Goal: Information Seeking & Learning: Learn about a topic

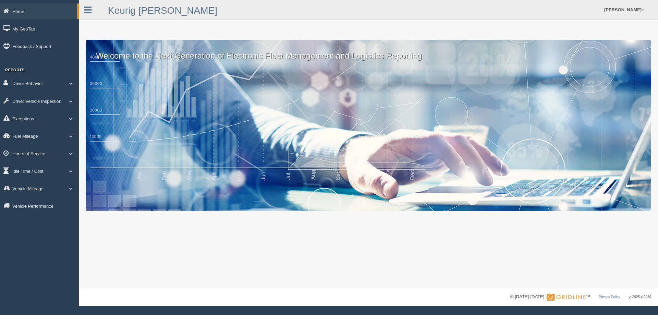
click at [71, 133] on link "Fuel Mileage" at bounding box center [39, 135] width 79 height 15
click at [51, 167] on link "Fuel Mileage" at bounding box center [44, 164] width 65 height 12
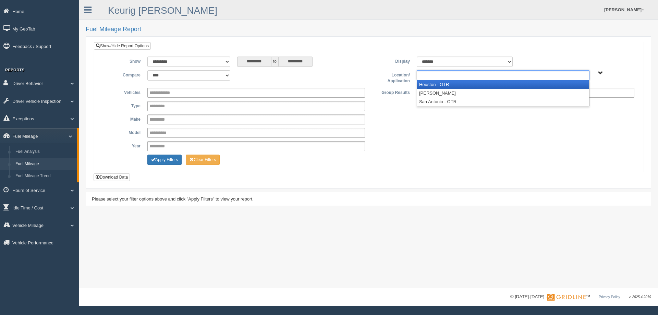
click at [441, 79] on input "text" at bounding box center [433, 75] width 29 height 9
click at [438, 86] on li "Houston - OTR" at bounding box center [503, 84] width 172 height 9
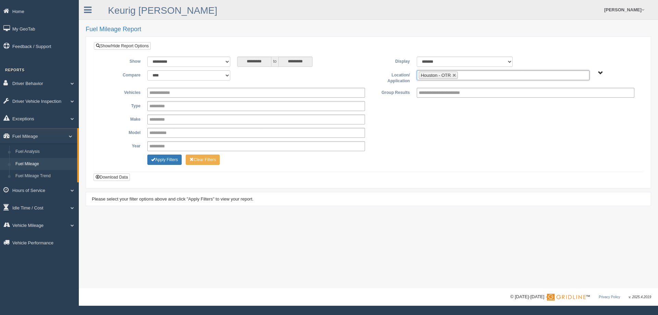
click at [464, 77] on input "text" at bounding box center [463, 75] width 9 height 9
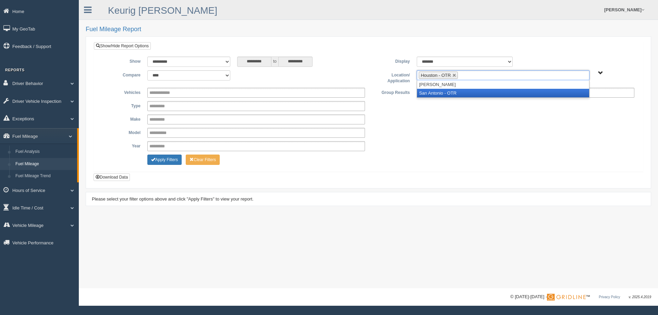
click at [443, 95] on li "San Antonio - OTR" at bounding box center [503, 93] width 172 height 9
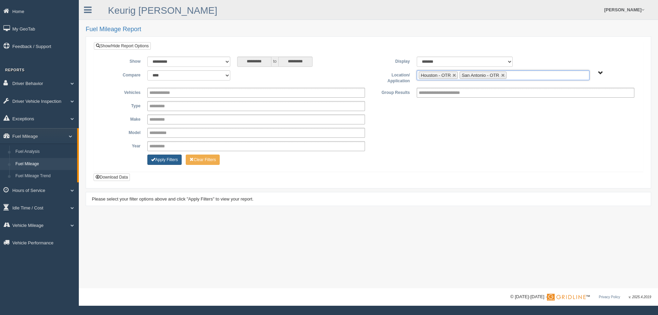
click at [161, 165] on button "Apply Filters" at bounding box center [164, 159] width 34 height 10
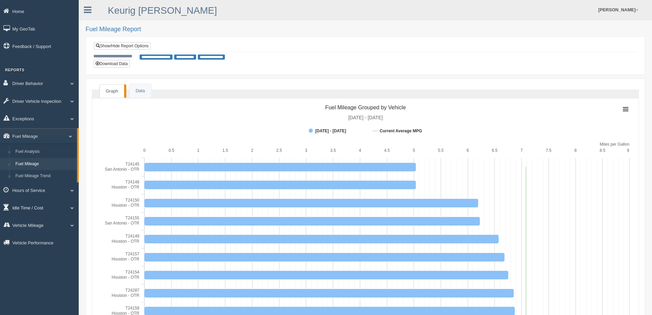
click at [48, 207] on link "Idle Time / Cost" at bounding box center [39, 207] width 79 height 15
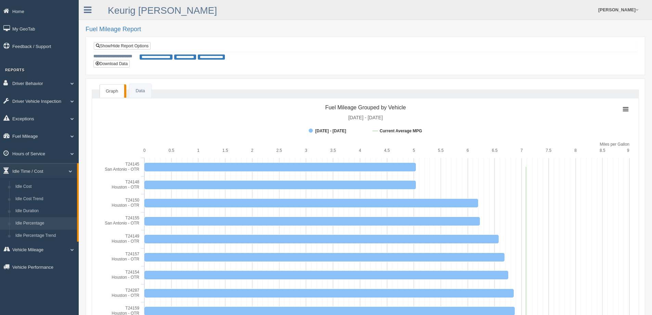
click at [42, 222] on link "Idle Percentage" at bounding box center [44, 223] width 65 height 12
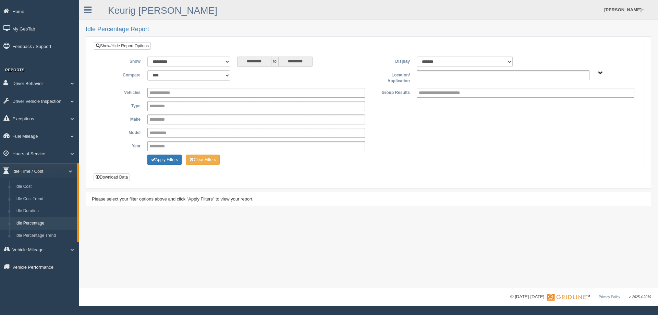
click at [428, 79] on li at bounding box center [433, 75] width 29 height 9
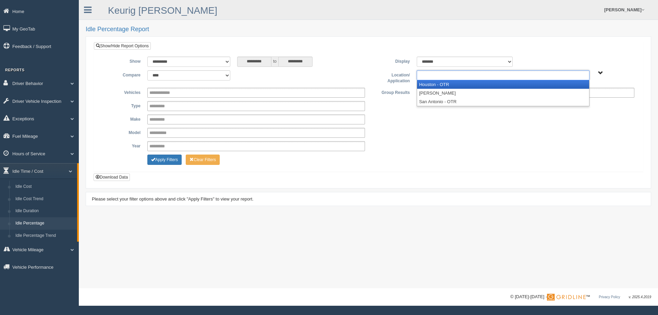
click at [427, 84] on li "Houston - OTR" at bounding box center [503, 84] width 172 height 9
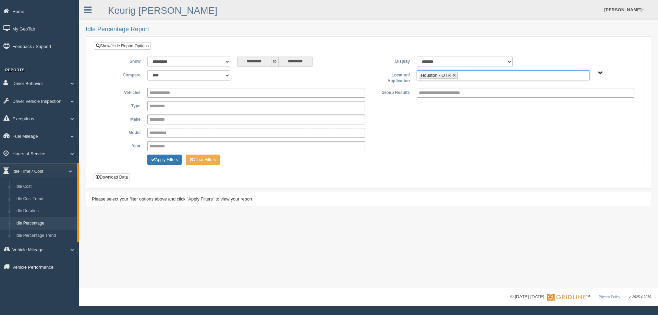
click at [469, 73] on ul "Houston - OTR" at bounding box center [502, 75] width 173 height 10
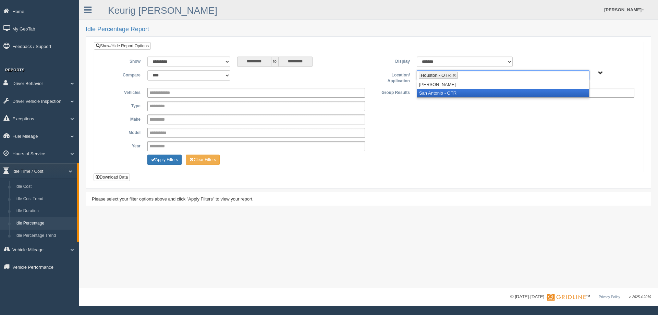
click at [459, 95] on li "San Antonio - OTR" at bounding box center [503, 93] width 172 height 9
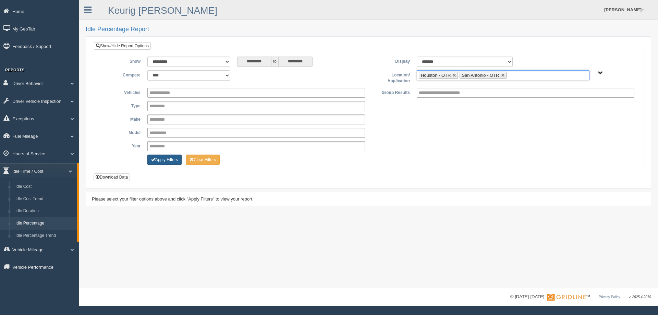
click at [170, 160] on button "Apply Filters" at bounding box center [164, 159] width 34 height 10
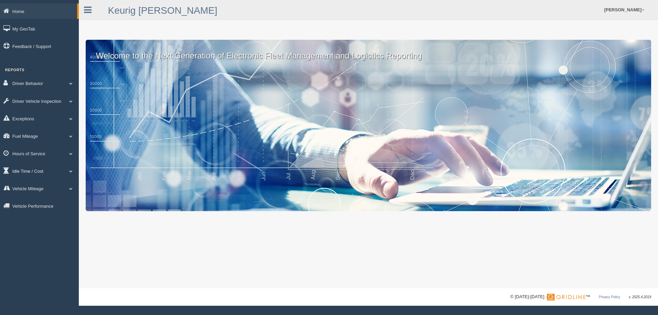
click at [50, 170] on link "Idle Time / Cost" at bounding box center [39, 170] width 79 height 15
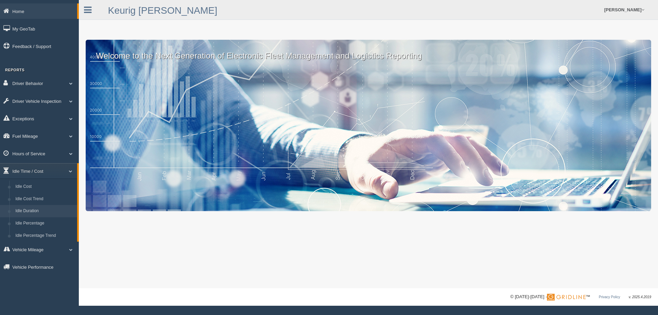
click at [33, 212] on link "Idle Duration" at bounding box center [44, 211] width 65 height 12
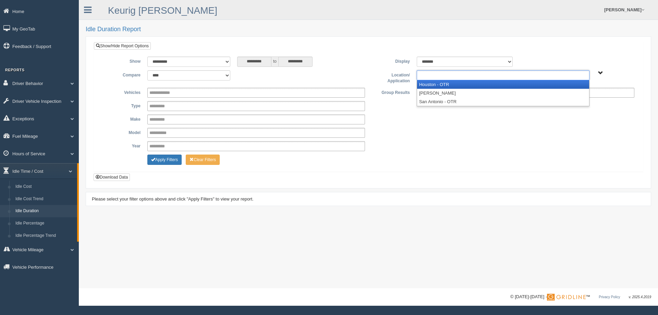
click at [466, 79] on ul at bounding box center [502, 75] width 173 height 10
click at [461, 88] on li "Houston - OTR" at bounding box center [503, 84] width 172 height 9
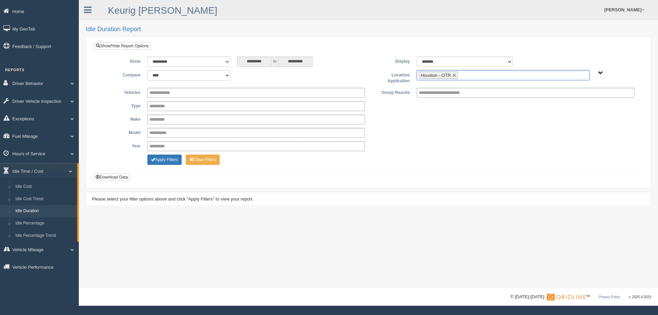
click at [486, 77] on ul "Houston - OTR" at bounding box center [502, 75] width 173 height 10
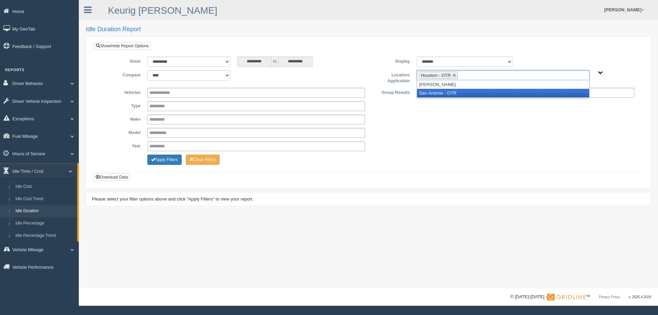
click at [476, 94] on li "San Antonio - OTR" at bounding box center [503, 93] width 172 height 9
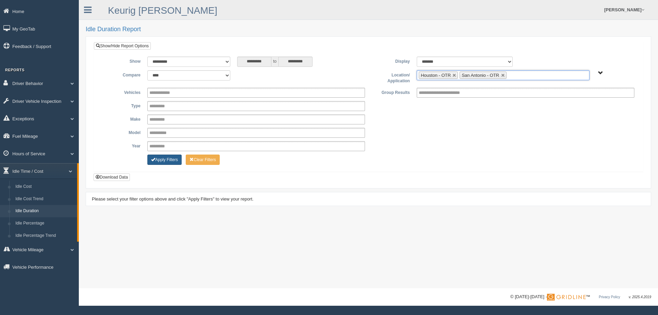
click at [166, 158] on button "Apply Filters" at bounding box center [164, 159] width 34 height 10
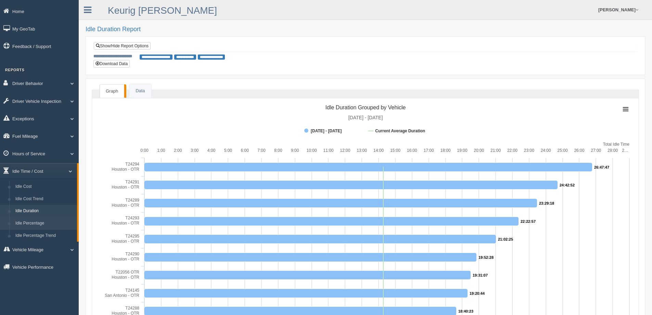
click at [29, 222] on link "Idle Percentage" at bounding box center [44, 223] width 65 height 12
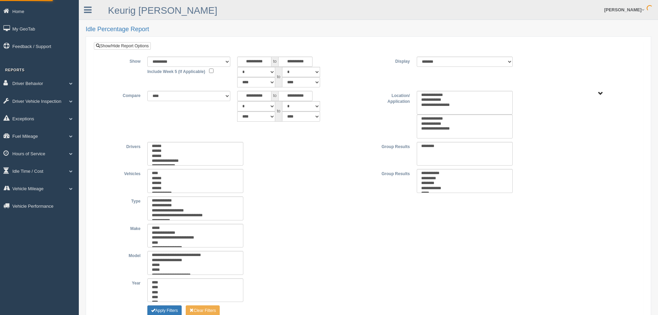
select select
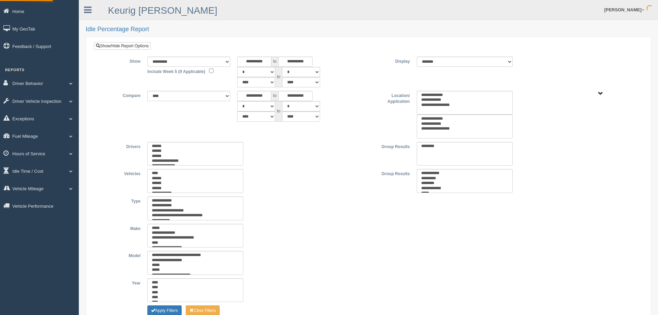
select select
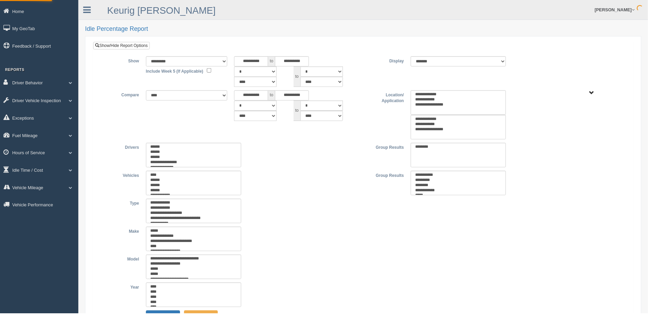
type input "*********"
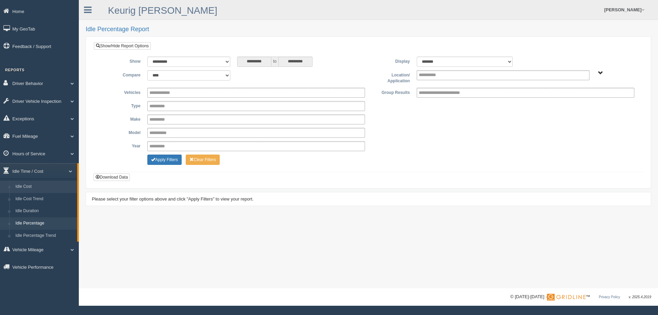
click at [46, 186] on link "Idle Cost" at bounding box center [44, 186] width 65 height 12
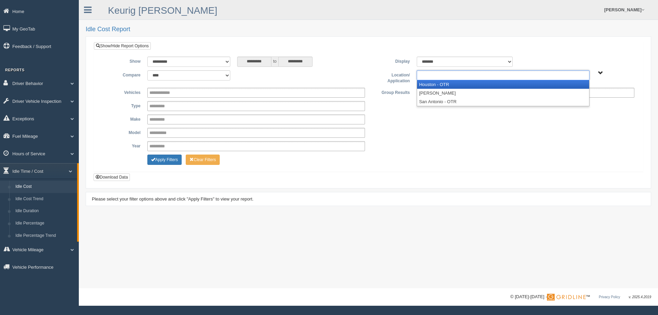
click at [434, 76] on input "text" at bounding box center [433, 75] width 29 height 9
click at [441, 87] on li "Houston - OTR" at bounding box center [503, 84] width 172 height 9
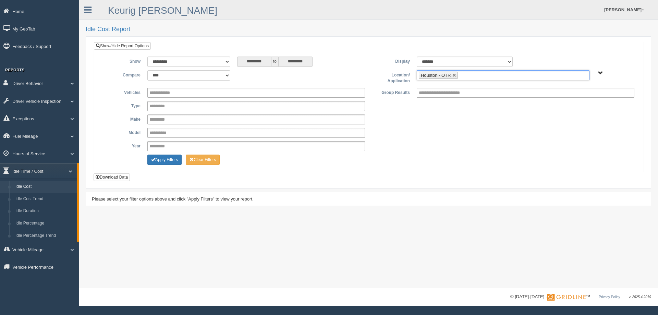
click at [482, 78] on ul "Houston - OTR" at bounding box center [502, 75] width 173 height 10
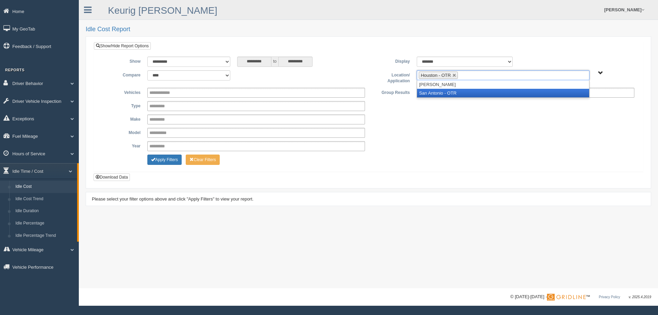
click at [472, 96] on li "San Antonio - OTR" at bounding box center [503, 93] width 172 height 9
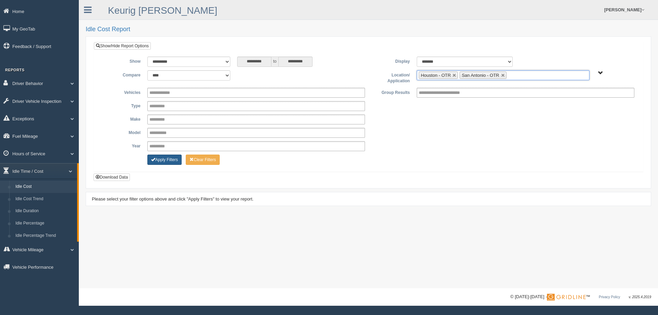
click at [173, 162] on button "Apply Filters" at bounding box center [164, 159] width 34 height 10
